Goal: Task Accomplishment & Management: Use online tool/utility

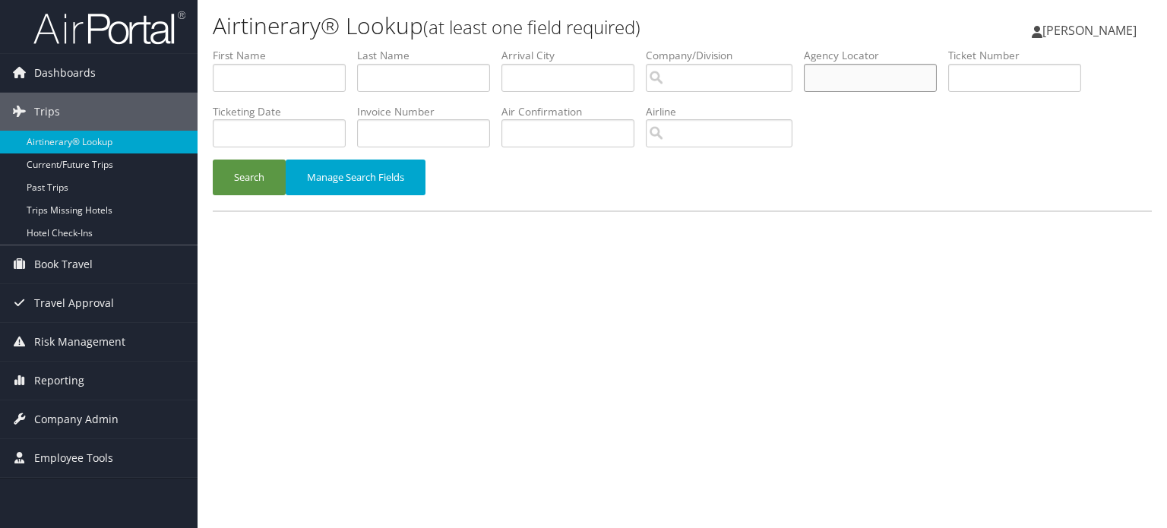
click at [884, 74] on input "text" at bounding box center [870, 78] width 133 height 28
paste input "D4YL1P"
type input "D4YL1P"
click at [240, 187] on button "Search" at bounding box center [249, 178] width 73 height 36
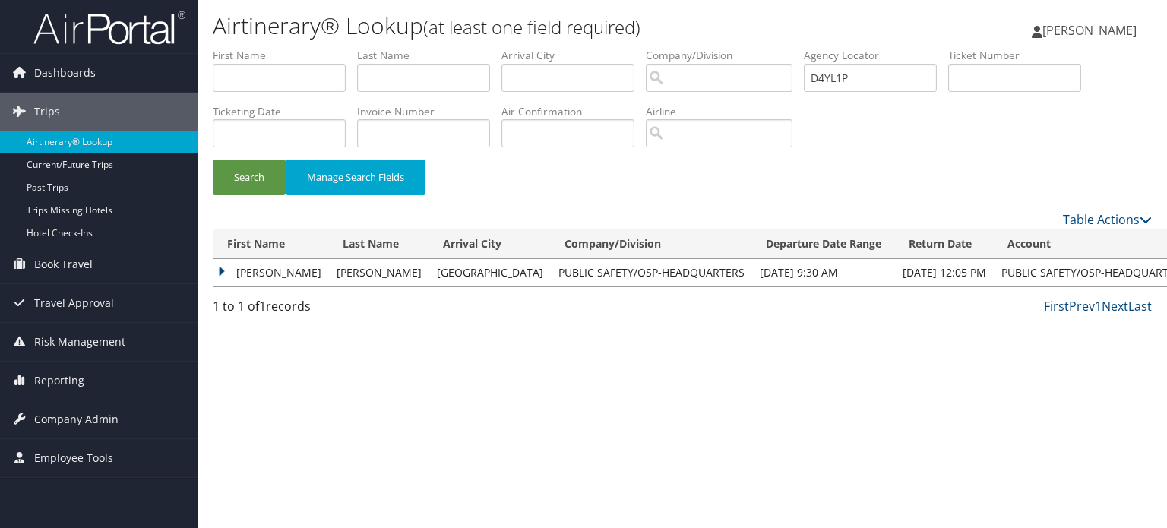
click at [223, 270] on td "JONATHAN" at bounding box center [272, 272] width 116 height 27
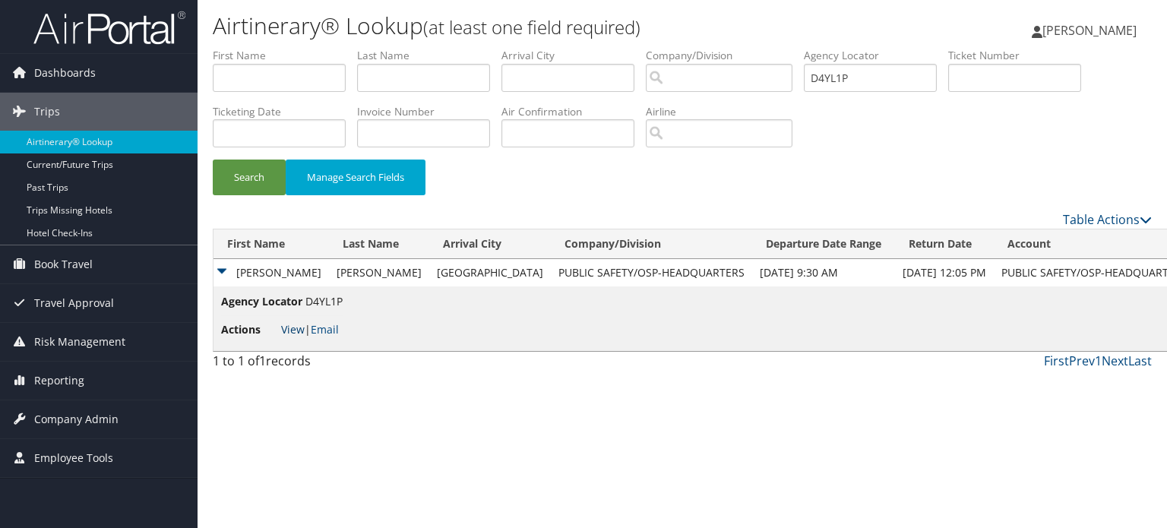
click at [295, 331] on link "View" at bounding box center [293, 329] width 24 height 14
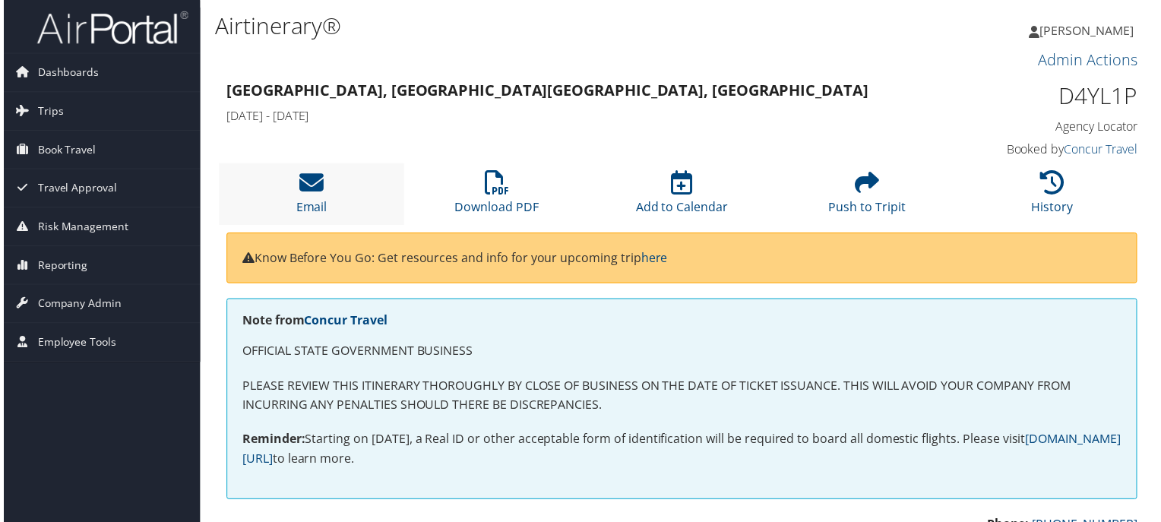
click at [321, 184] on li "Email" at bounding box center [310, 195] width 186 height 62
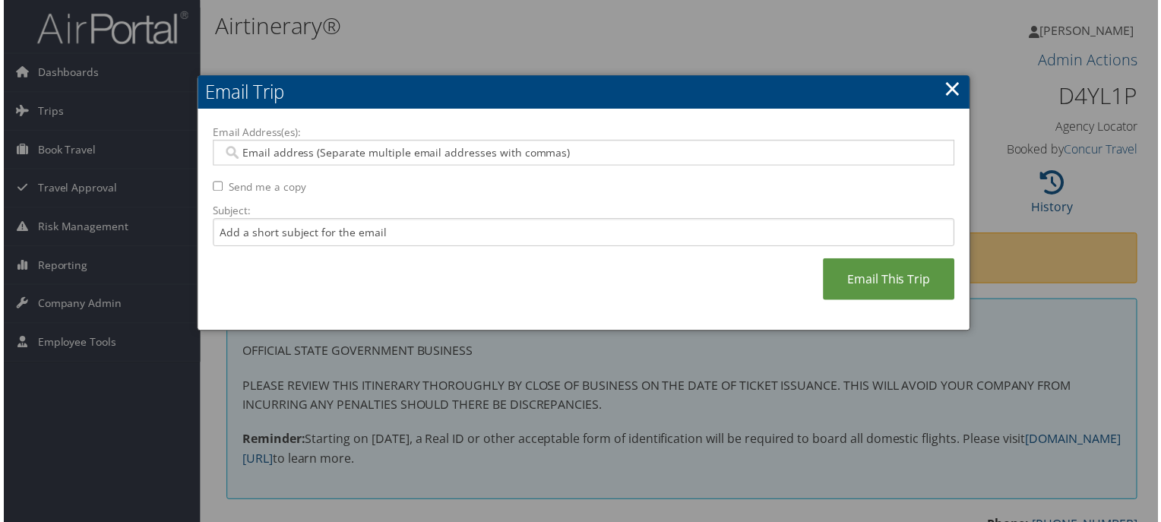
click at [331, 142] on div at bounding box center [583, 154] width 746 height 26
paste input "[PERSON_NAME][EMAIL_ADDRESS][PERSON_NAME][DOMAIN_NAME]"
type input "[PERSON_NAME][EMAIL_ADDRESS][PERSON_NAME][DOMAIN_NAME]"
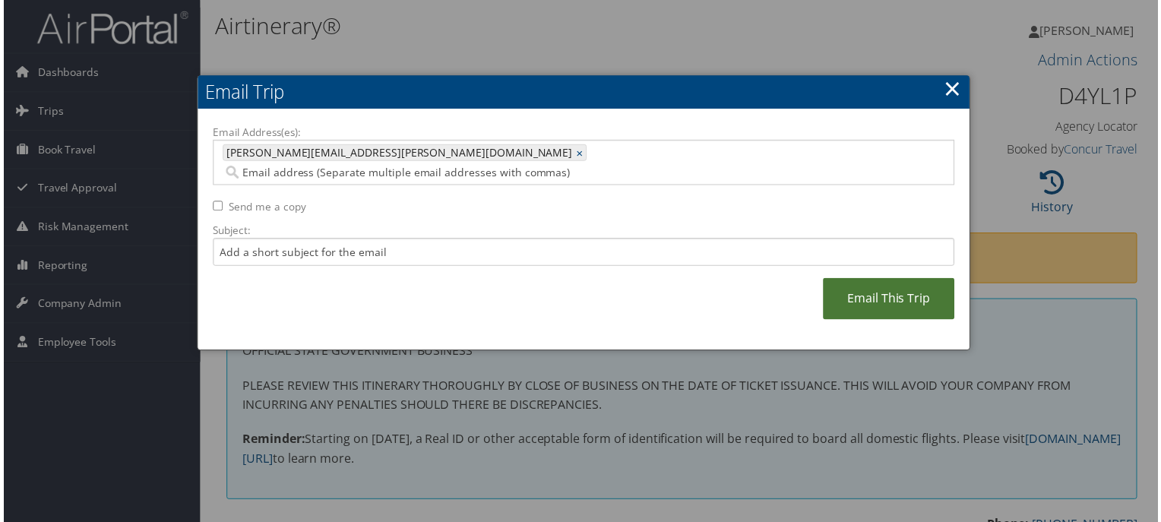
click at [900, 286] on link "Email This Trip" at bounding box center [890, 301] width 132 height 42
